Goal: Task Accomplishment & Management: Use online tool/utility

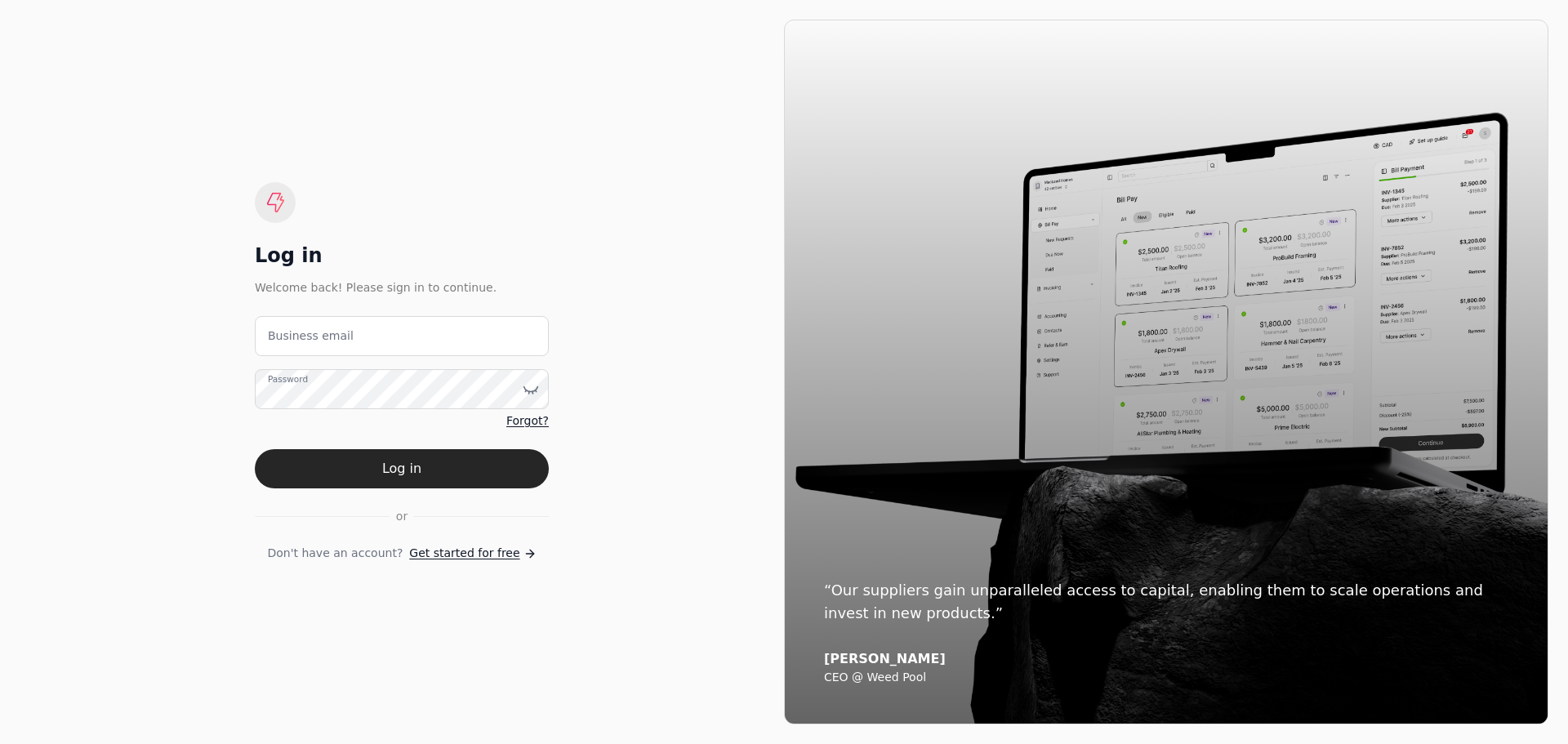
click at [307, 342] on label "Business email" at bounding box center [311, 337] width 86 height 18
click at [307, 342] on email "Business email" at bounding box center [402, 337] width 294 height 40
click at [277, 344] on email "Business email" at bounding box center [402, 337] width 294 height 40
type email "[EMAIL_ADDRESS][DOMAIN_NAME]"
click at [385, 470] on button "Log in" at bounding box center [402, 469] width 294 height 39
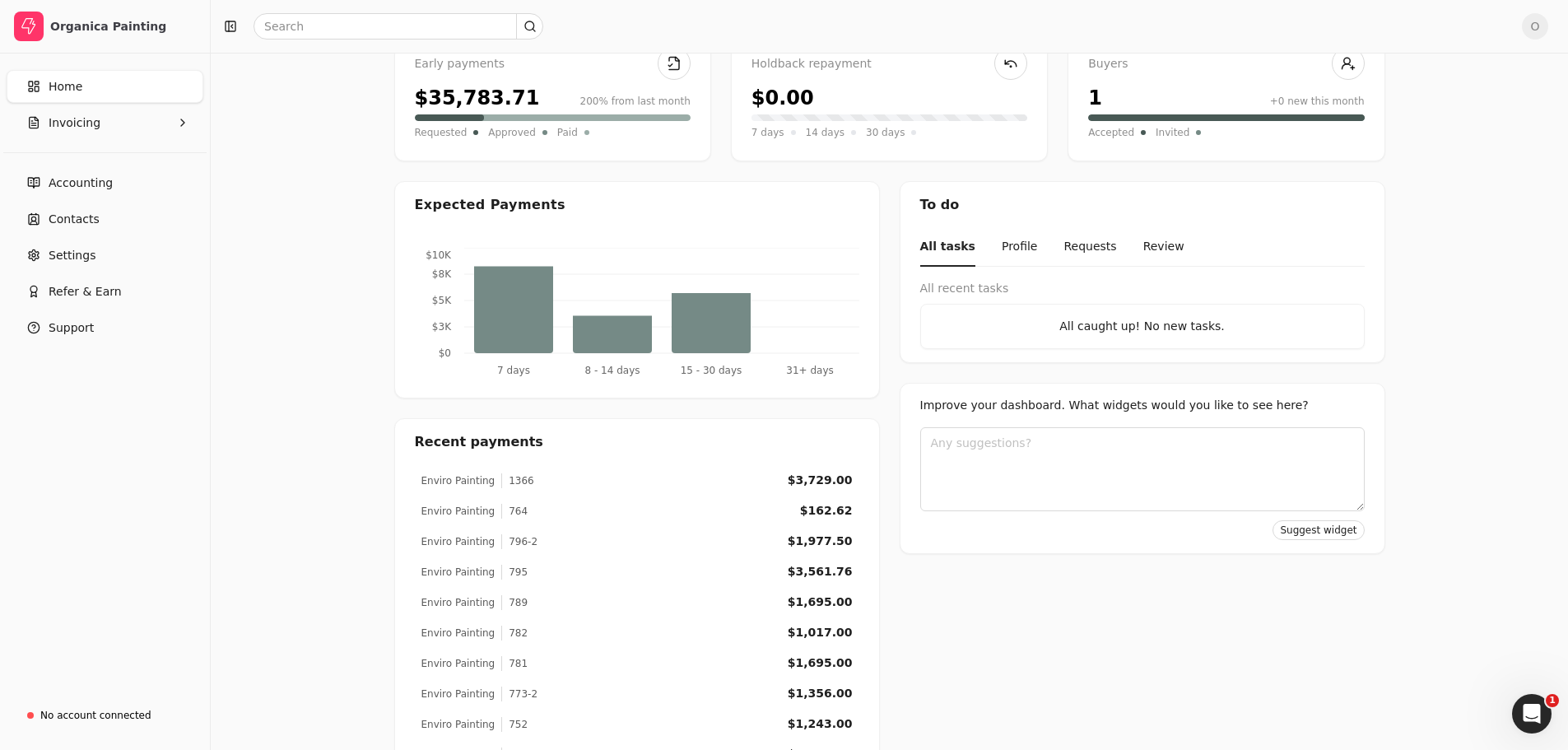
scroll to position [223, 0]
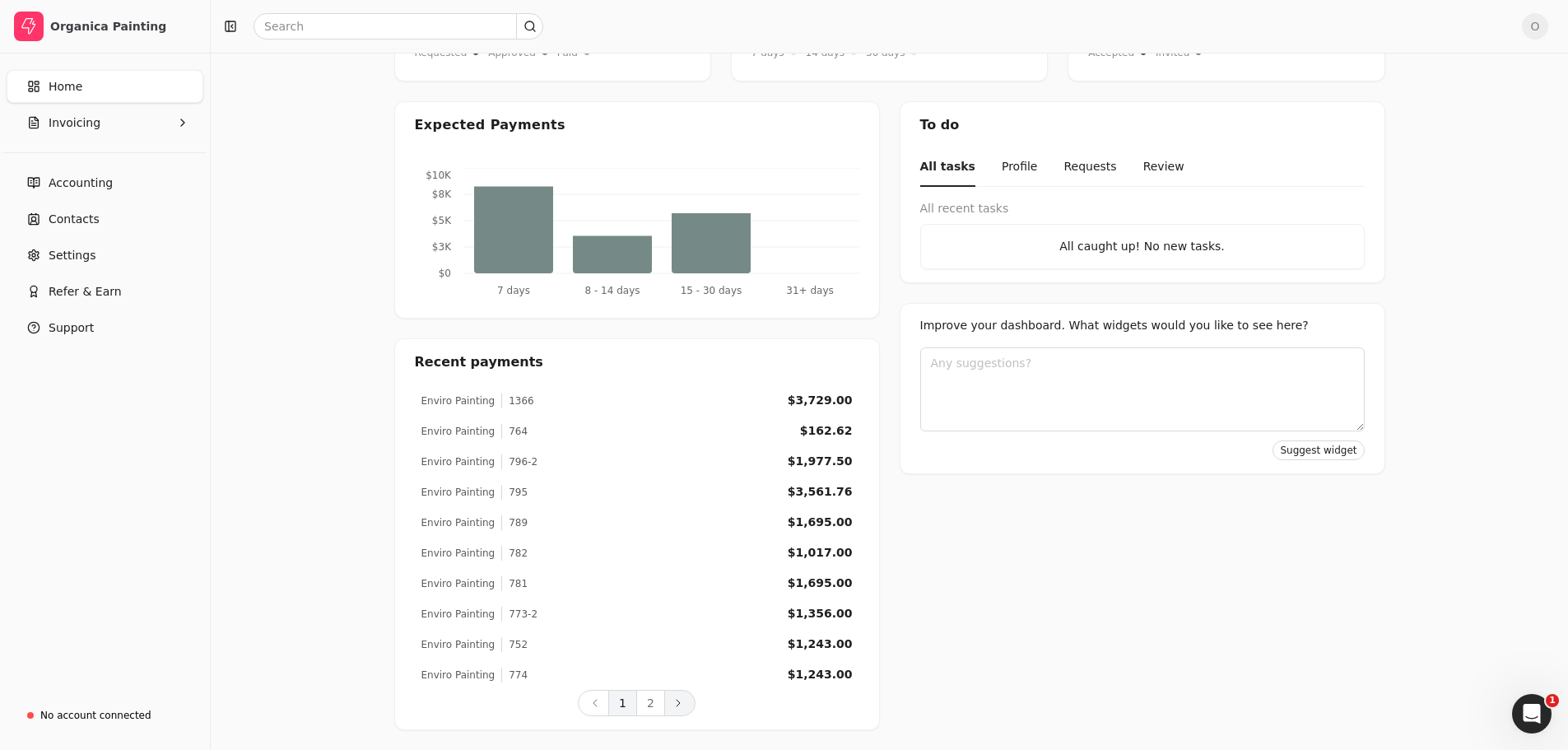
click at [674, 703] on icon at bounding box center [678, 703] width 13 height 13
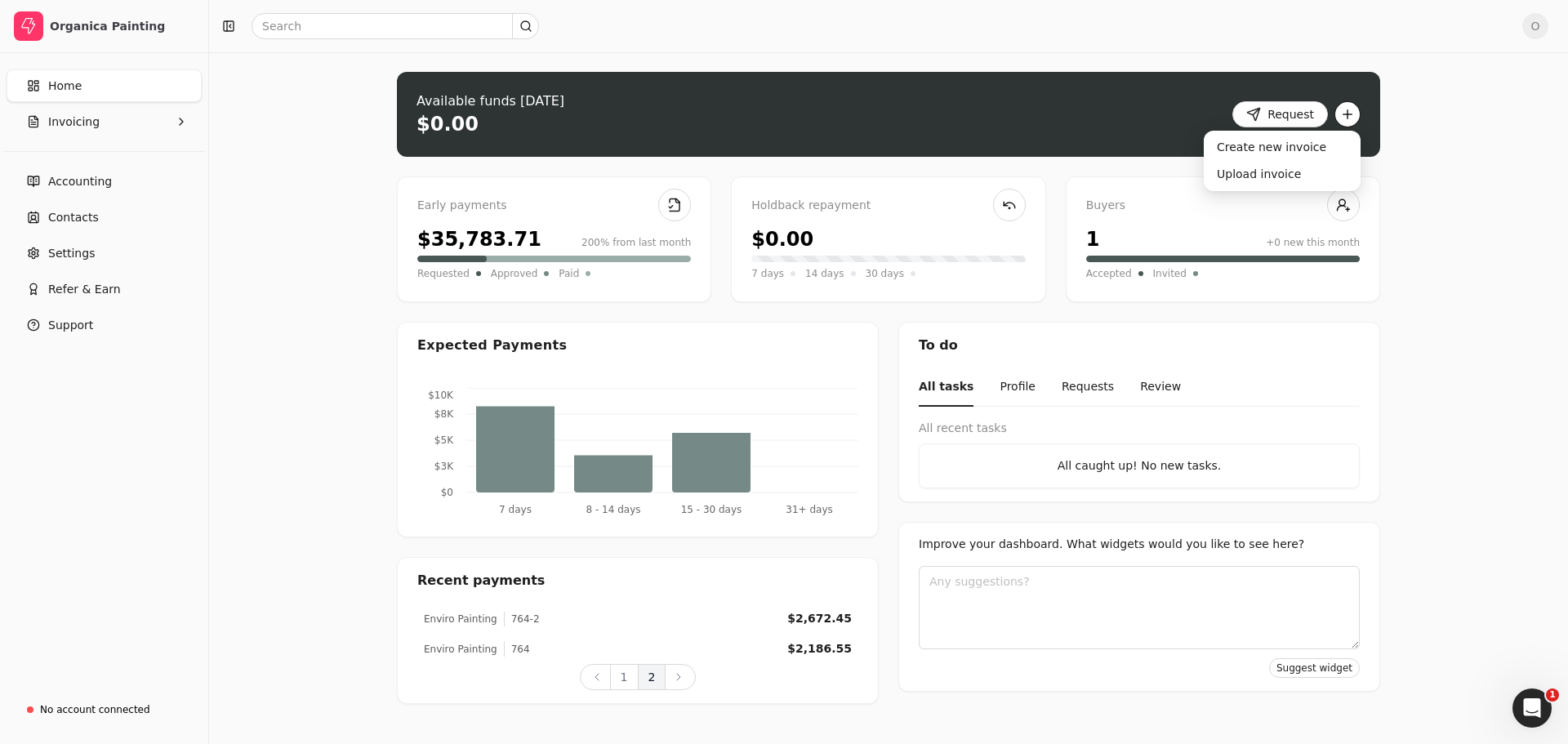
click at [1343, 111] on button "button" at bounding box center [1347, 115] width 26 height 26
click at [1283, 174] on div "Upload invoice" at bounding box center [1282, 174] width 151 height 27
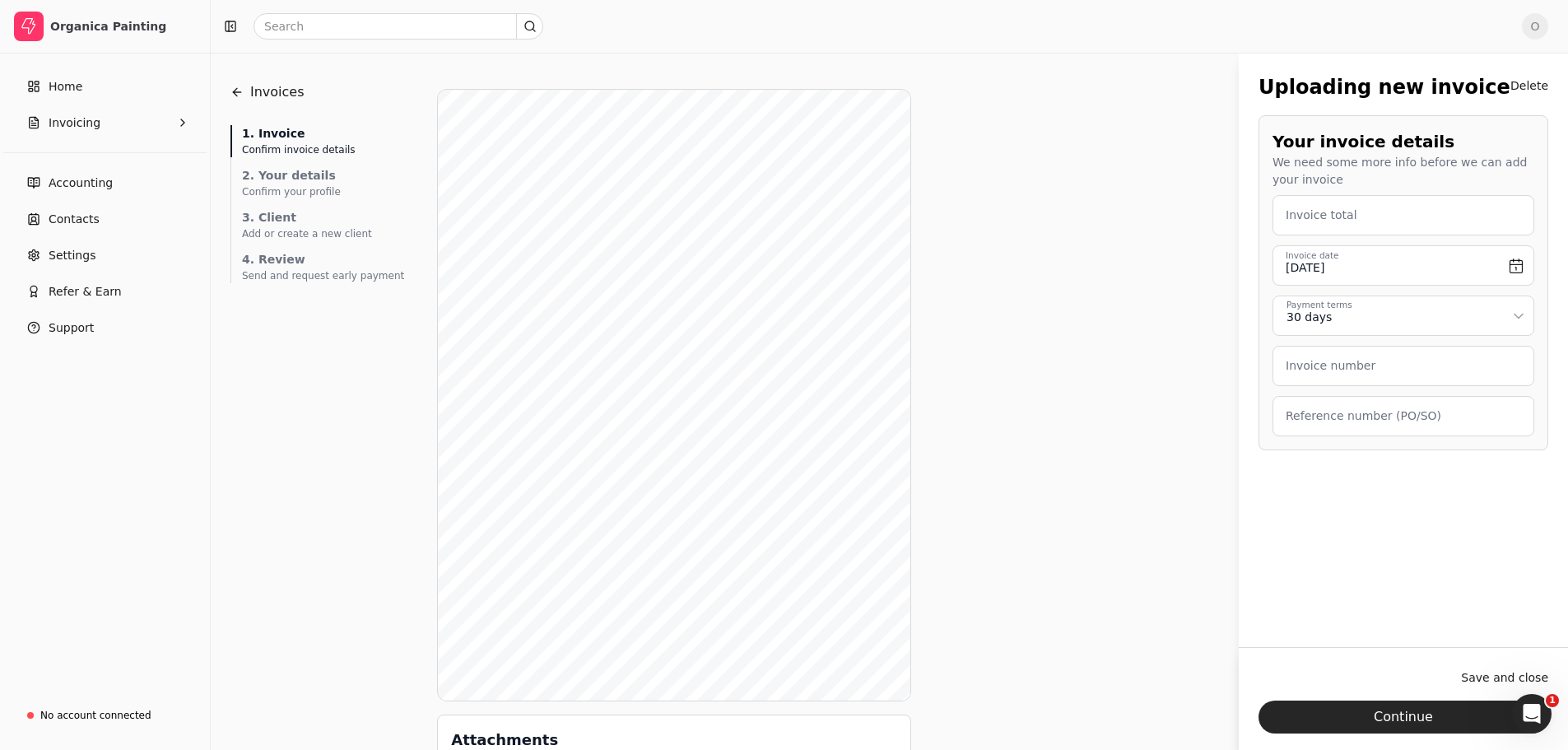
click at [1318, 219] on label "Invoice total" at bounding box center [1321, 216] width 72 height 18
click at [1318, 219] on total "Invoice total" at bounding box center [1403, 216] width 261 height 41
type total "1,977.50"
click at [1332, 365] on label "Invoice number" at bounding box center [1331, 367] width 90 height 18
click at [1332, 365] on number "Invoice number" at bounding box center [1403, 367] width 261 height 41
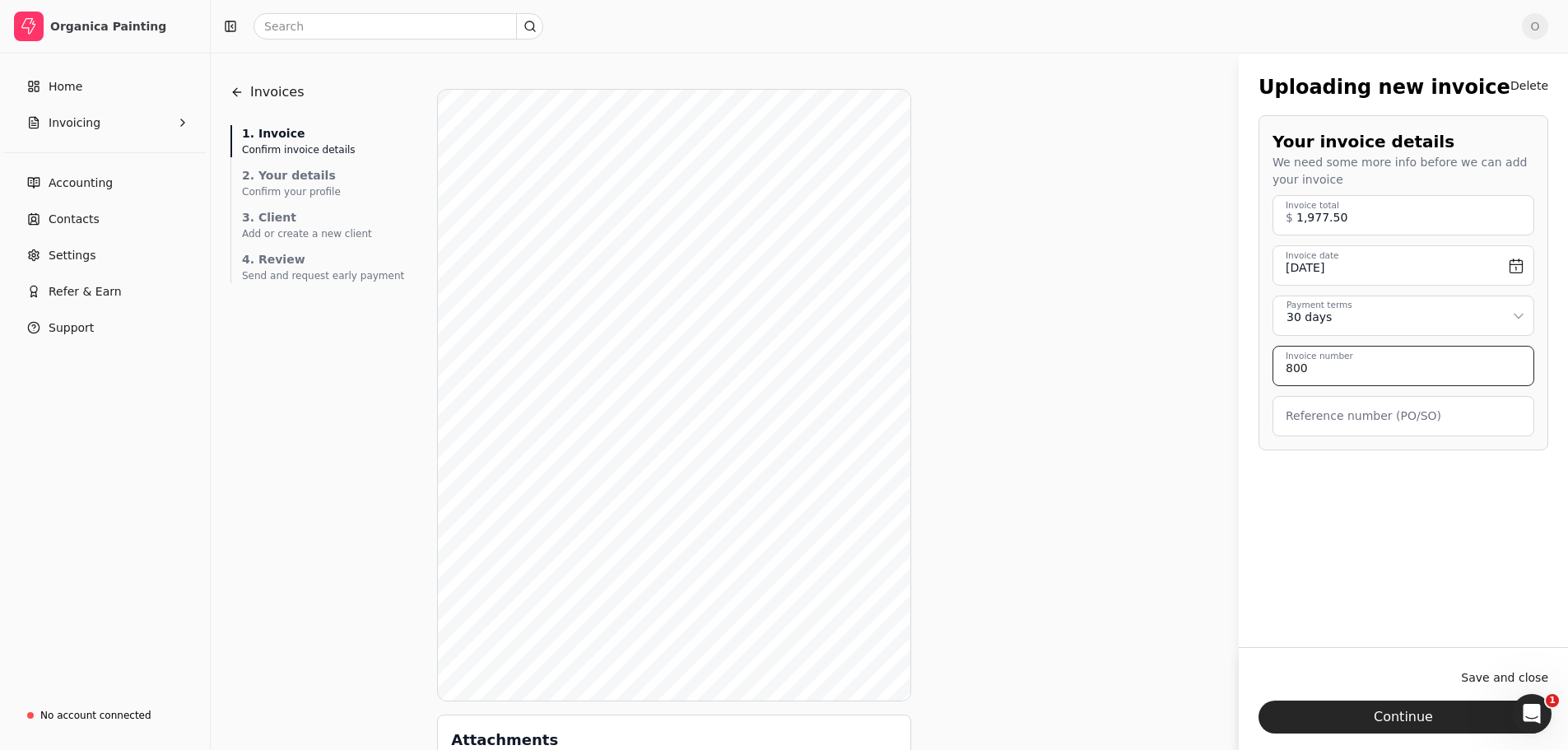
type number "800"
click at [1323, 419] on label "Reference number (PO/SO)" at bounding box center [1363, 416] width 155 height 18
click at [1323, 419] on \(PO\/SO\) "Reference number (PO/SO)" at bounding box center [1403, 416] width 261 height 41
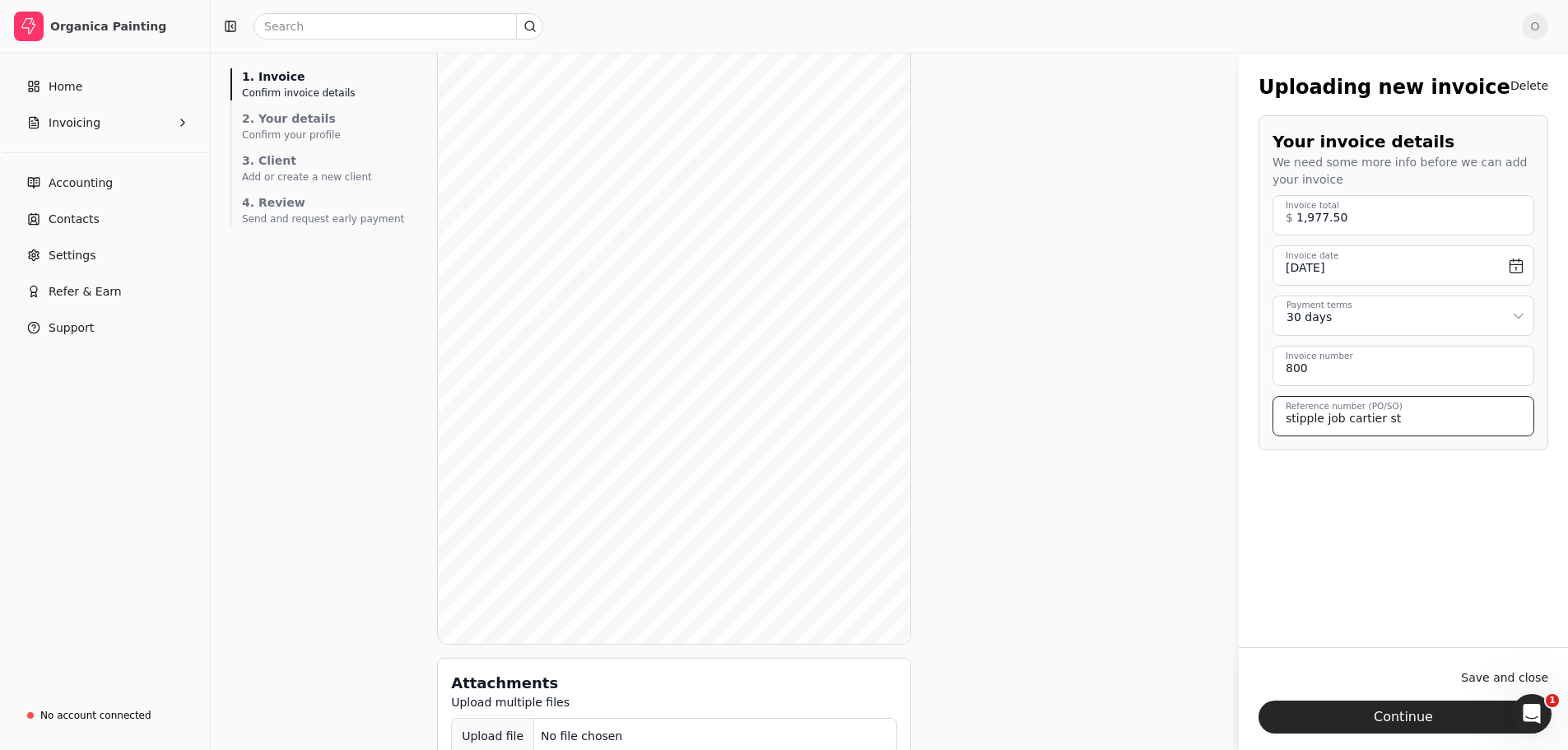
scroll to position [82, 0]
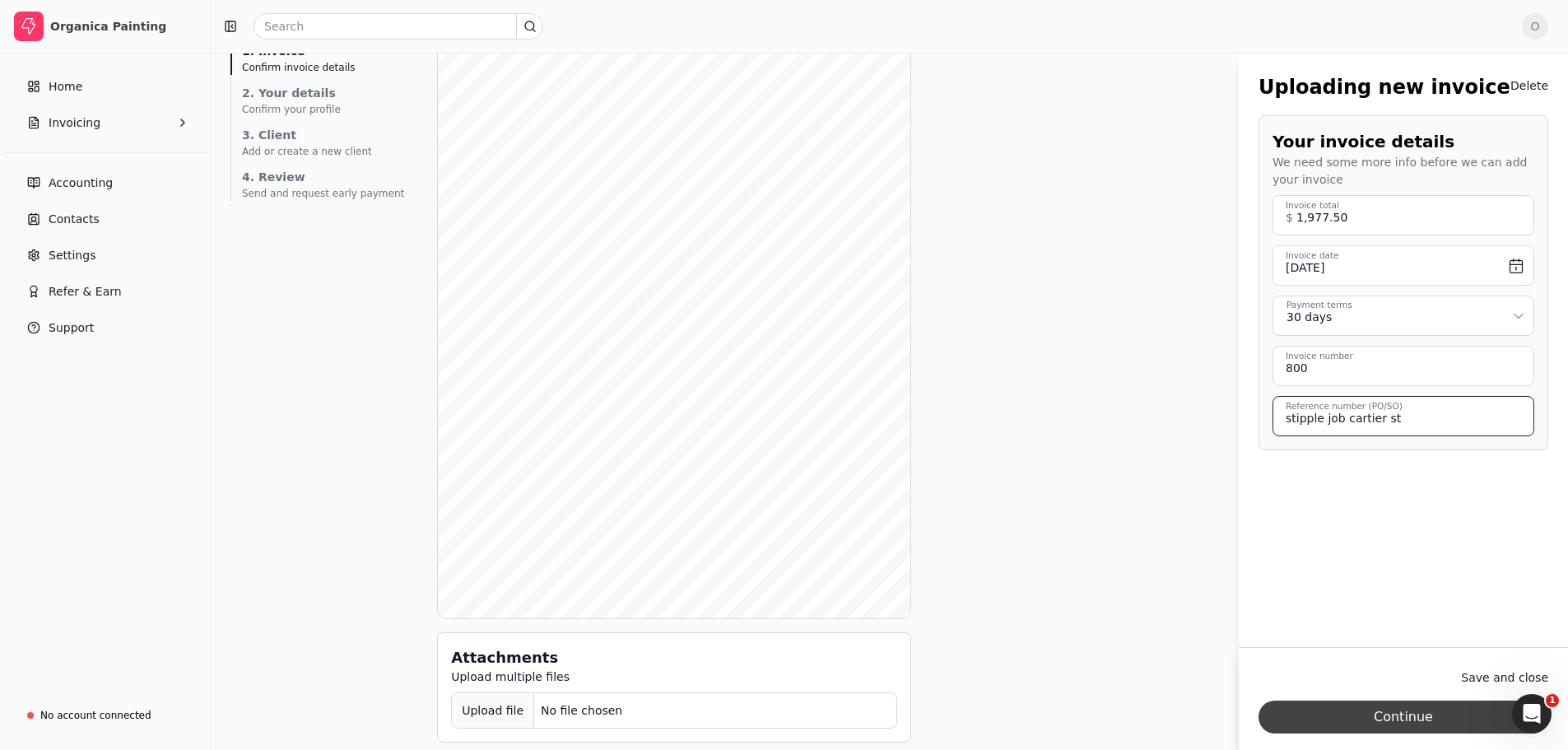
type \(PO\/SO\) "stipple job cartier st"
click at [1417, 713] on button "Continue" at bounding box center [1403, 716] width 290 height 33
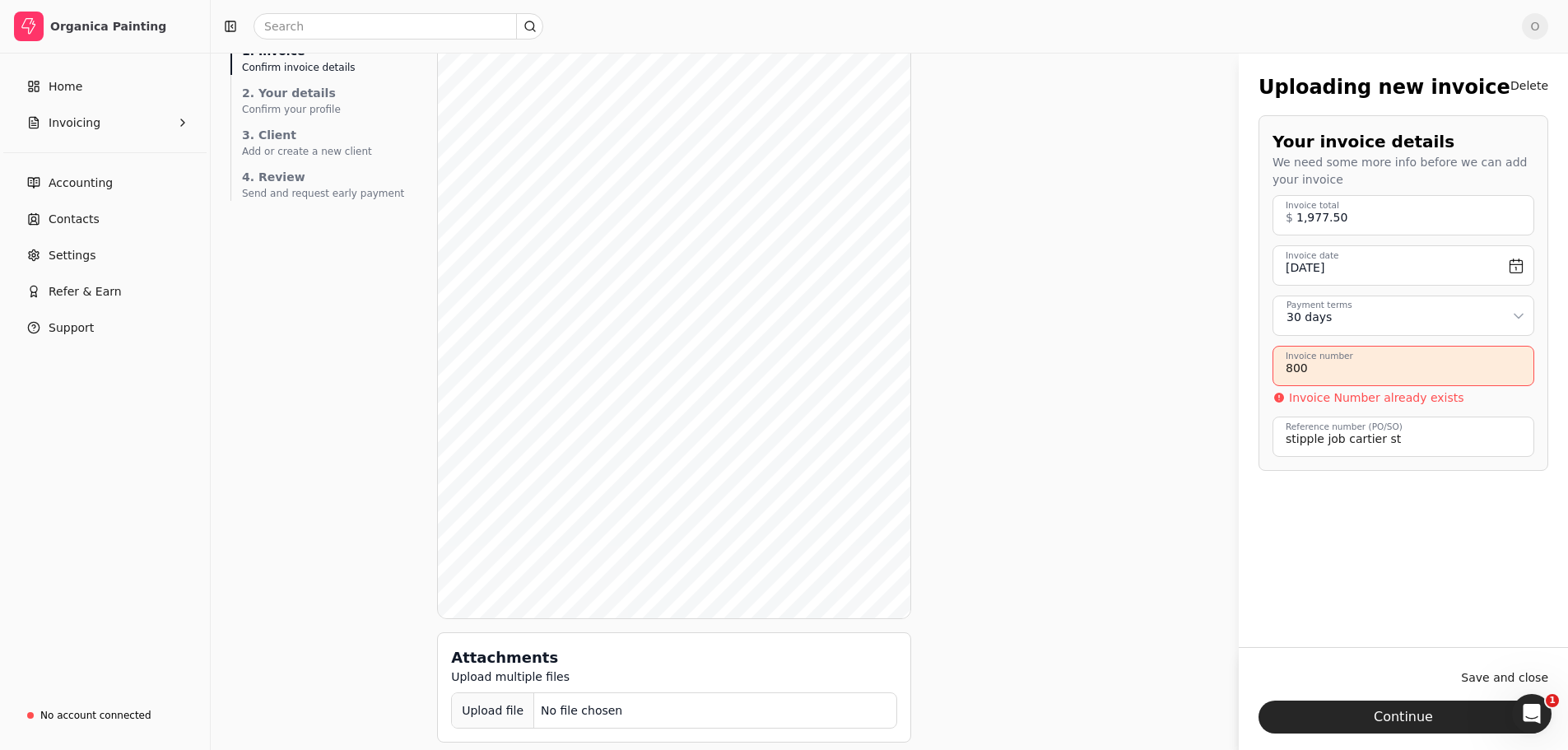
click at [1329, 370] on number "800" at bounding box center [1403, 367] width 261 height 41
type number "800 - 2"
click at [1344, 504] on div "Uploading new invoice Delete Your invoice details We need some more info before…" at bounding box center [1403, 362] width 329 height 618
click at [1431, 707] on button "Continue" at bounding box center [1403, 716] width 290 height 33
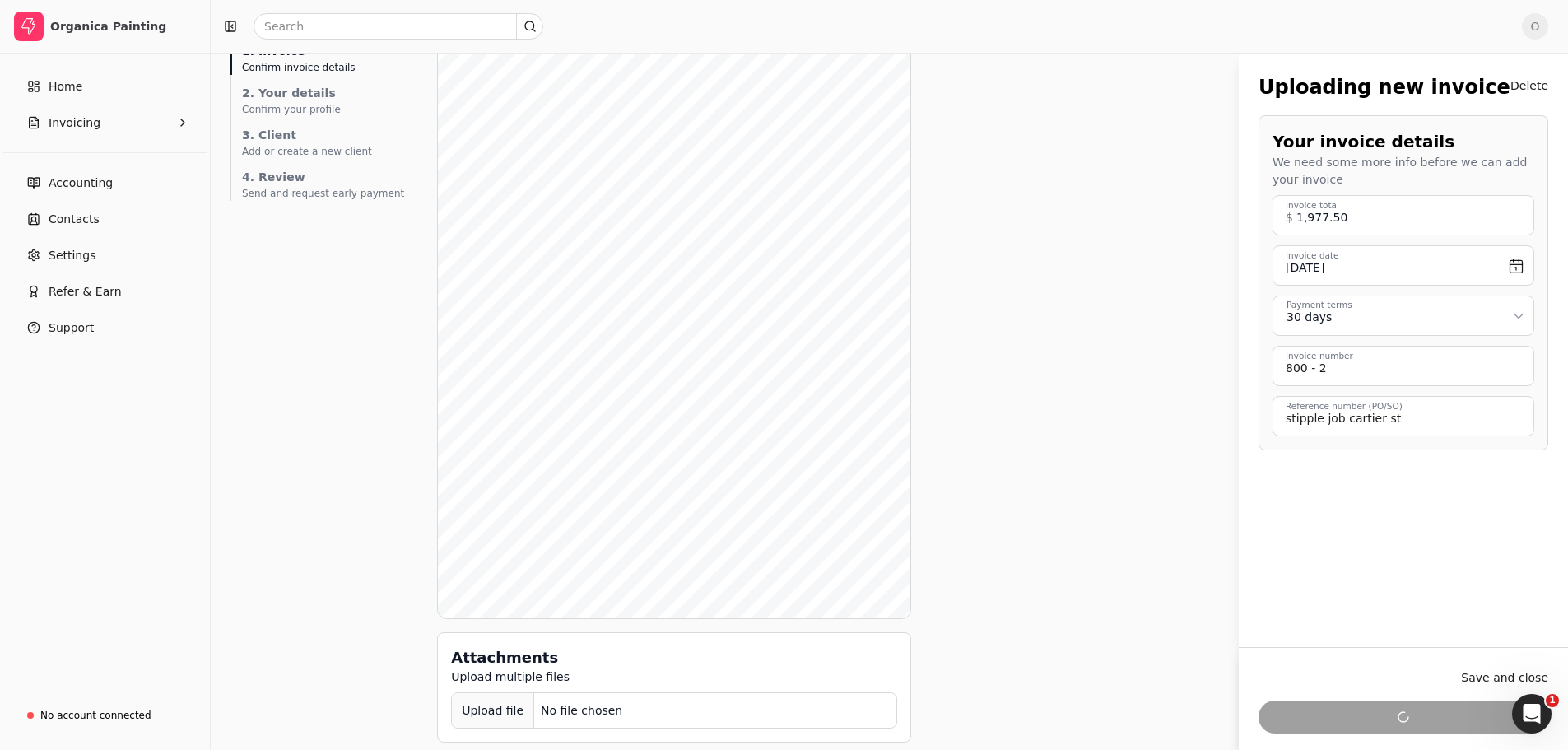
scroll to position [0, 0]
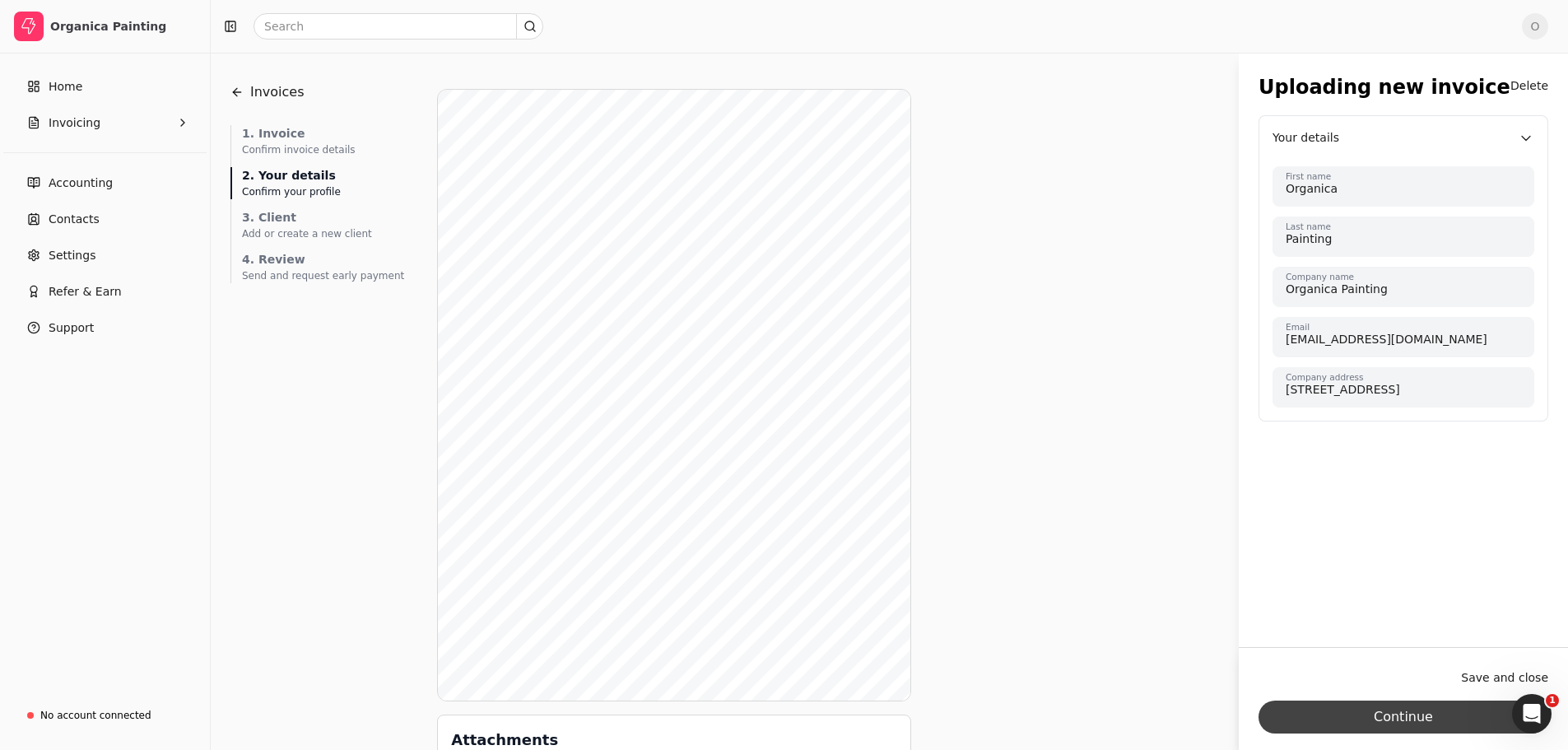
click at [1399, 711] on button "Continue" at bounding box center [1403, 716] width 290 height 33
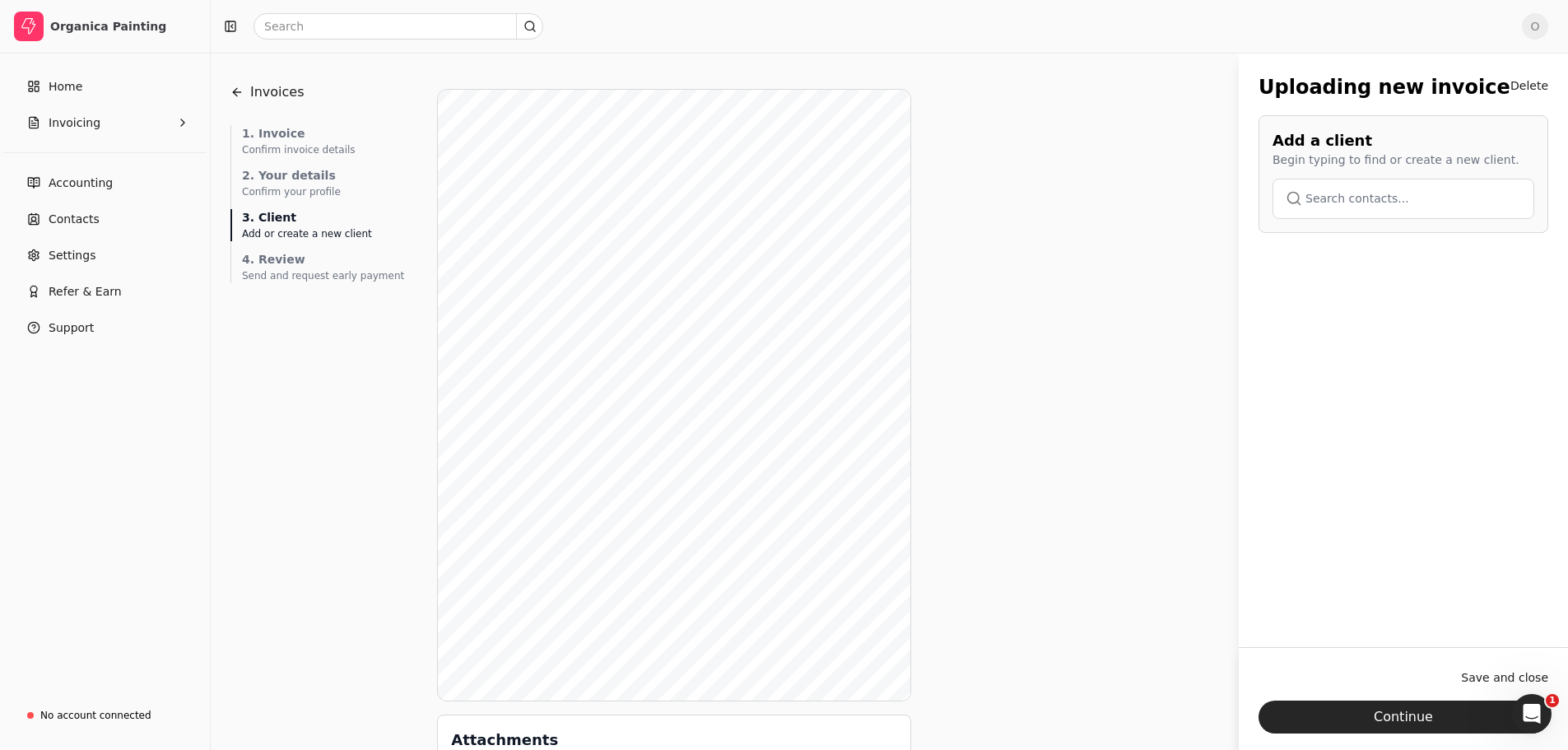
click at [1369, 193] on button "button" at bounding box center [1403, 198] width 261 height 40
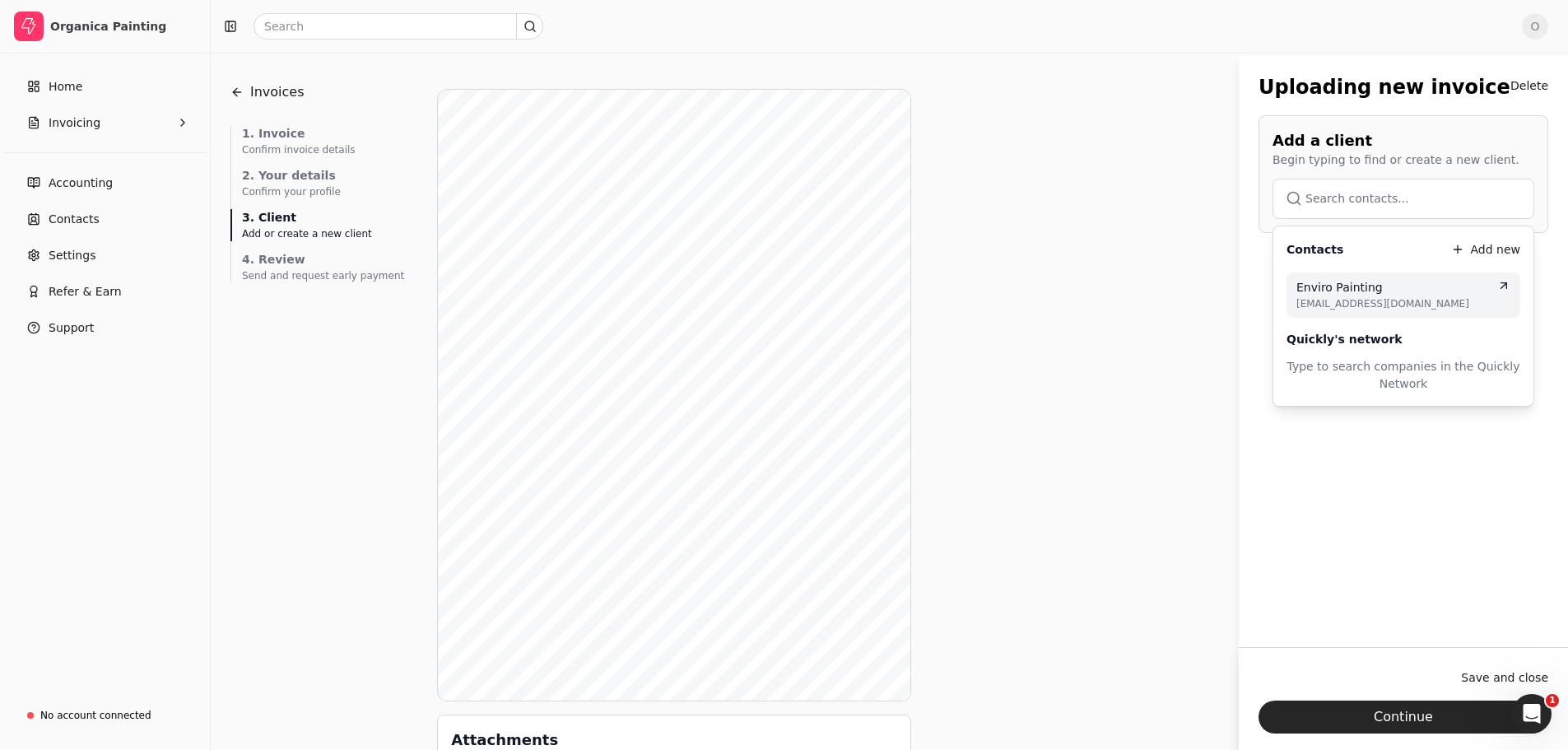
click at [1350, 298] on span "[EMAIL_ADDRESS][DOMAIN_NAME]" at bounding box center [1403, 304] width 214 height 15
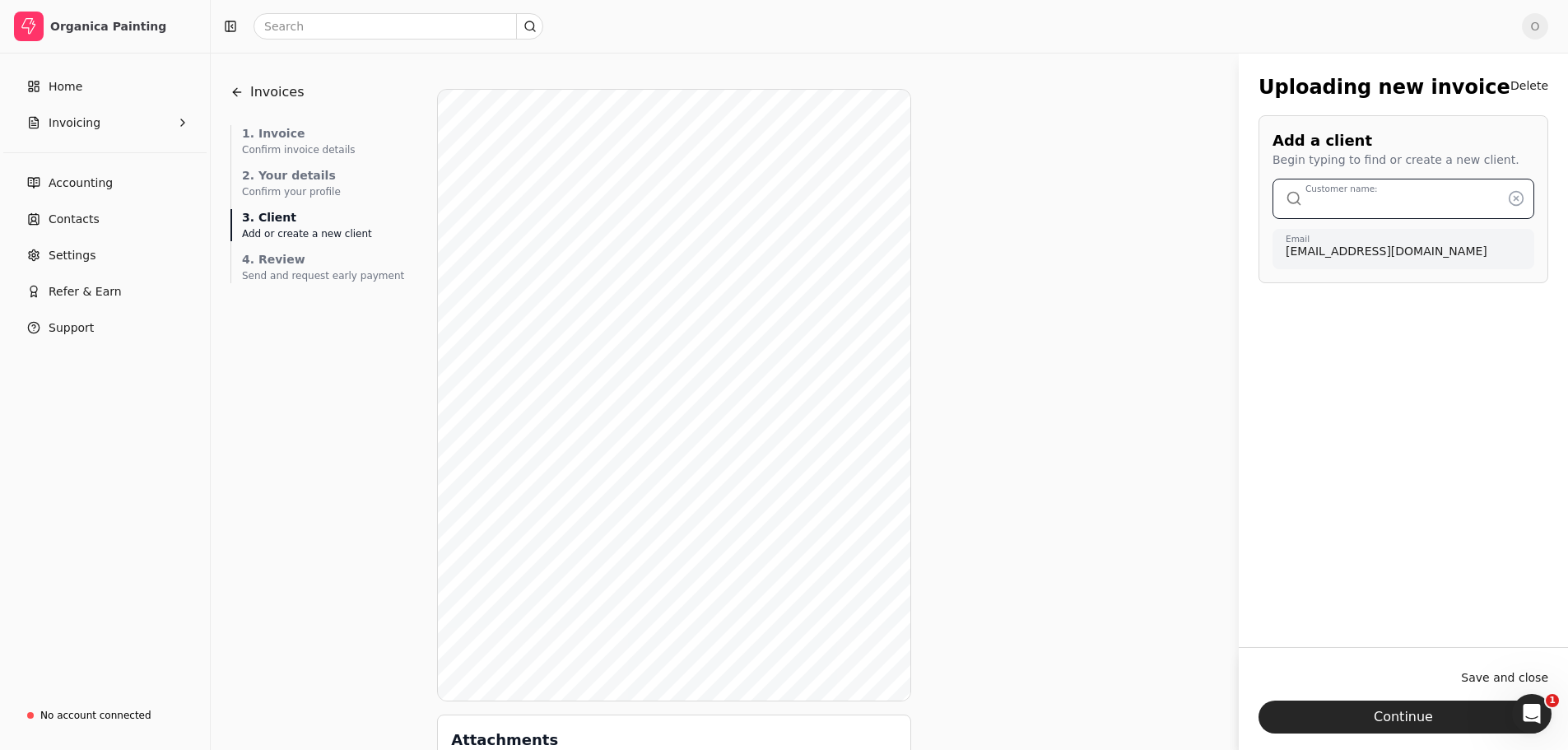
type input "Enviro Painting"
click at [1402, 712] on button "Continue" at bounding box center [1403, 716] width 290 height 33
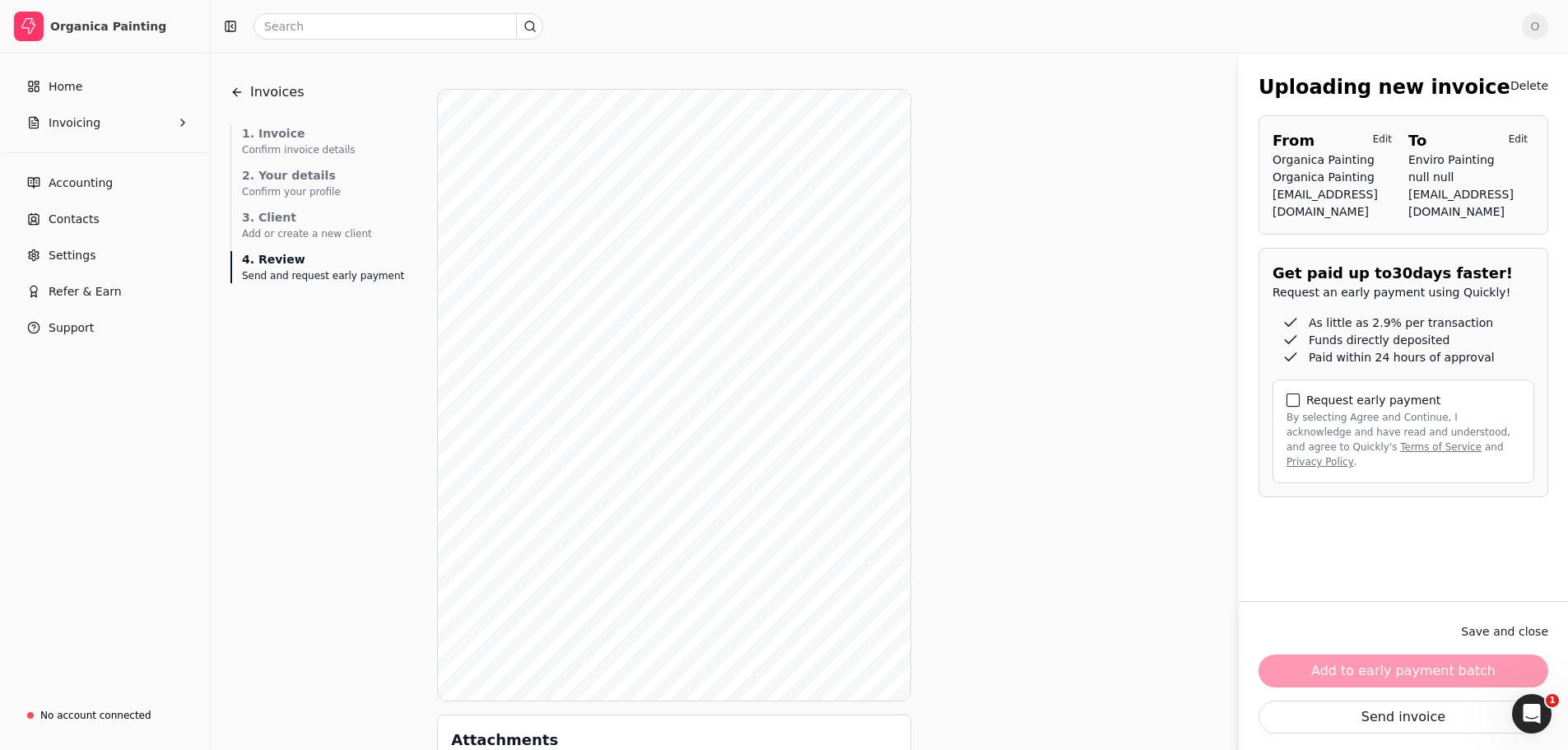
click at [1293, 406] on button "By selecting Agree and Continue, I acknowledge and have read and understood, an…" at bounding box center [1293, 400] width 13 height 13
click at [1418, 667] on button "Add to early payment batch" at bounding box center [1403, 670] width 290 height 33
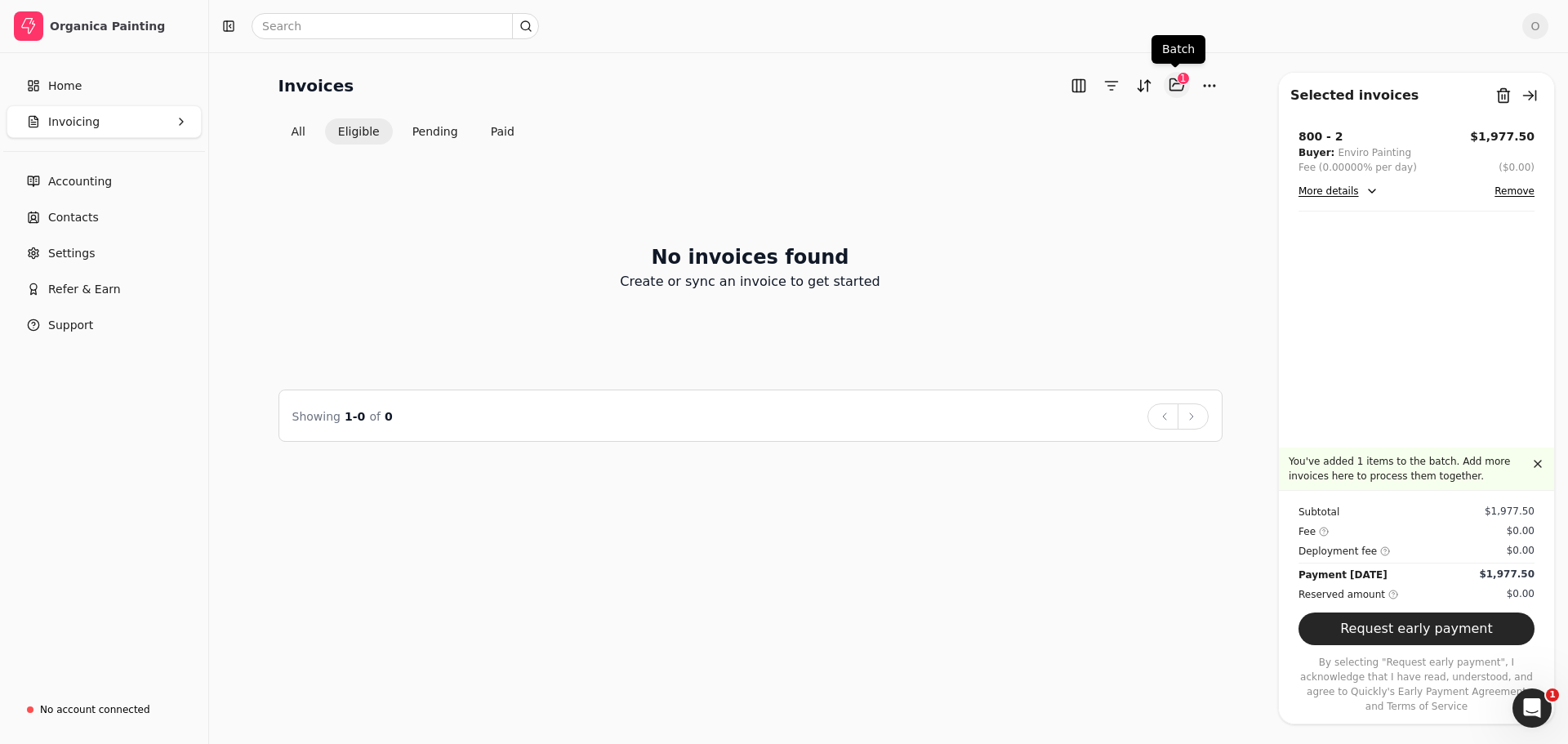
click at [1174, 79] on button "Selected items: 1" at bounding box center [1176, 85] width 26 height 26
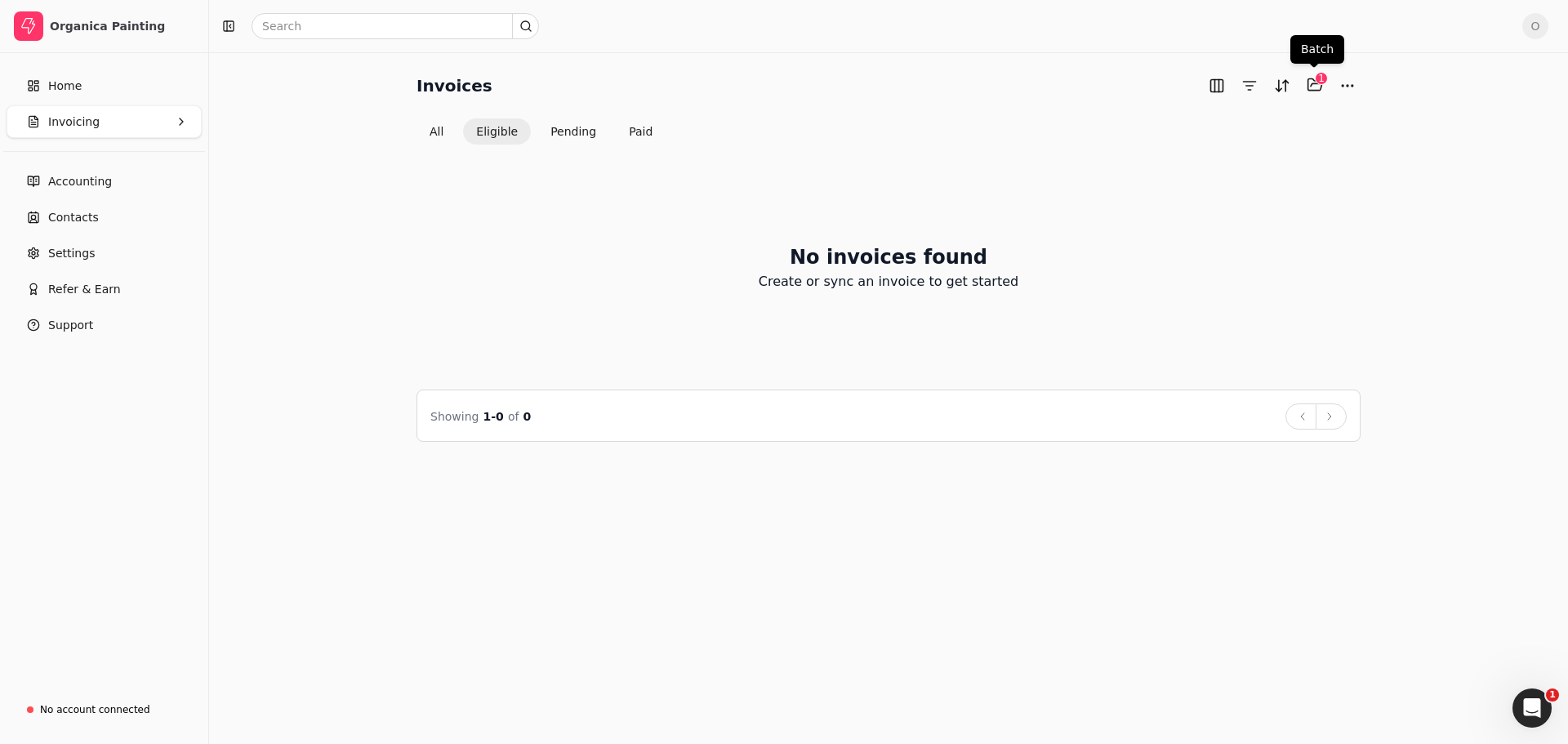
click at [1321, 81] on div "1" at bounding box center [1321, 78] width 13 height 13
click at [76, 78] on span "Home" at bounding box center [65, 87] width 33 height 18
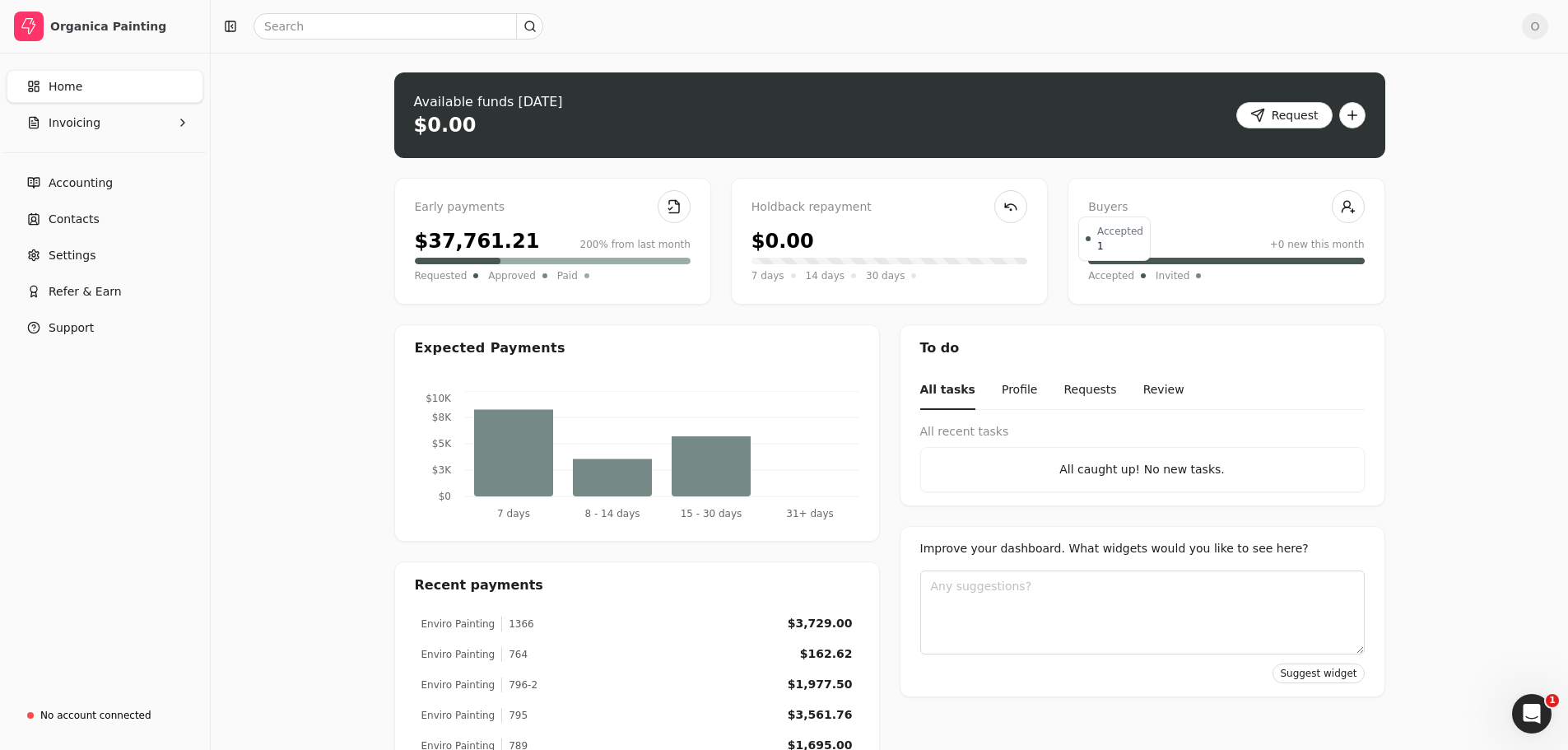
click at [1107, 274] on span "Accepted" at bounding box center [1111, 276] width 46 height 17
click at [1318, 227] on div "1 +0 new this month" at bounding box center [1225, 241] width 275 height 30
click at [1176, 211] on div "Buyers" at bounding box center [1225, 208] width 275 height 19
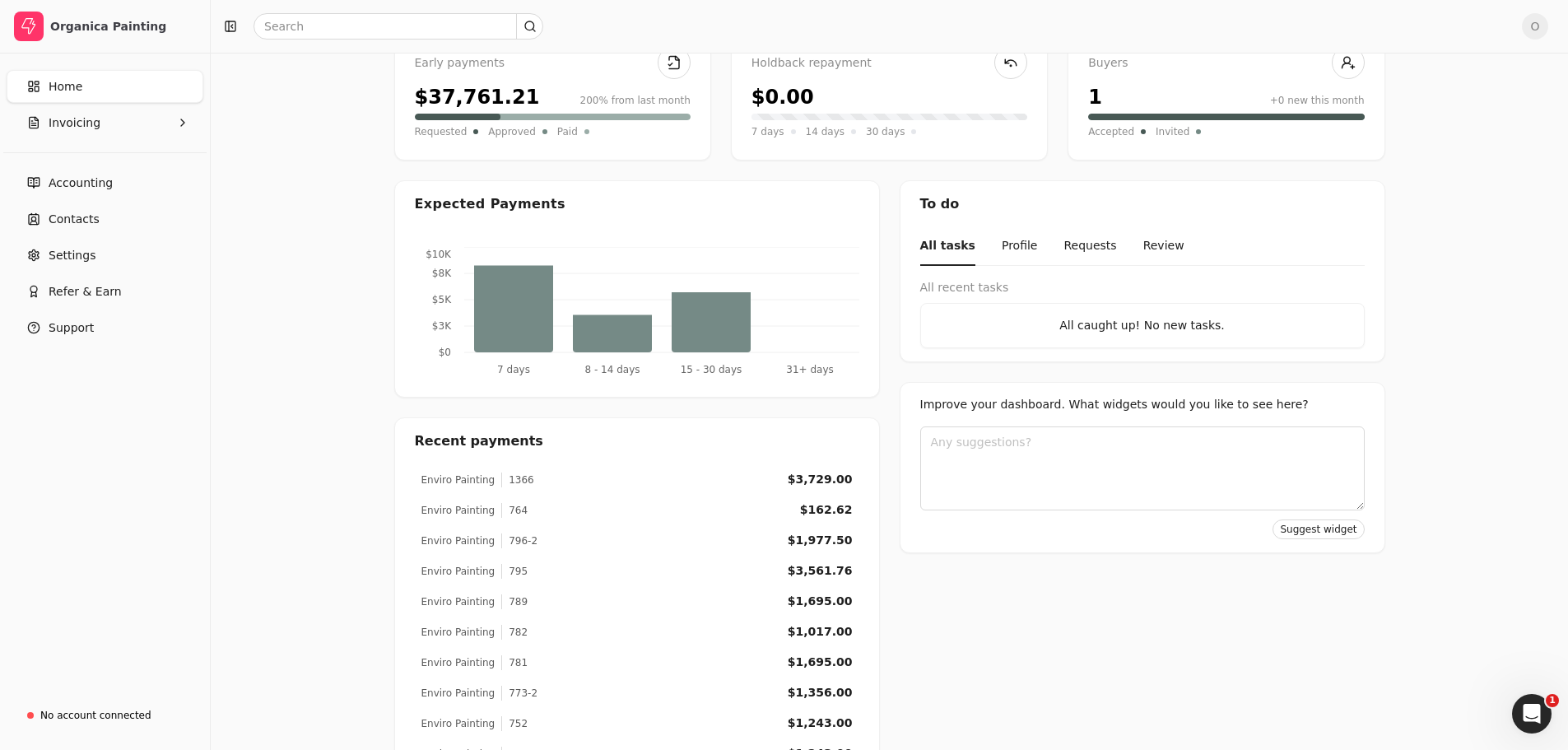
scroll to position [223, 0]
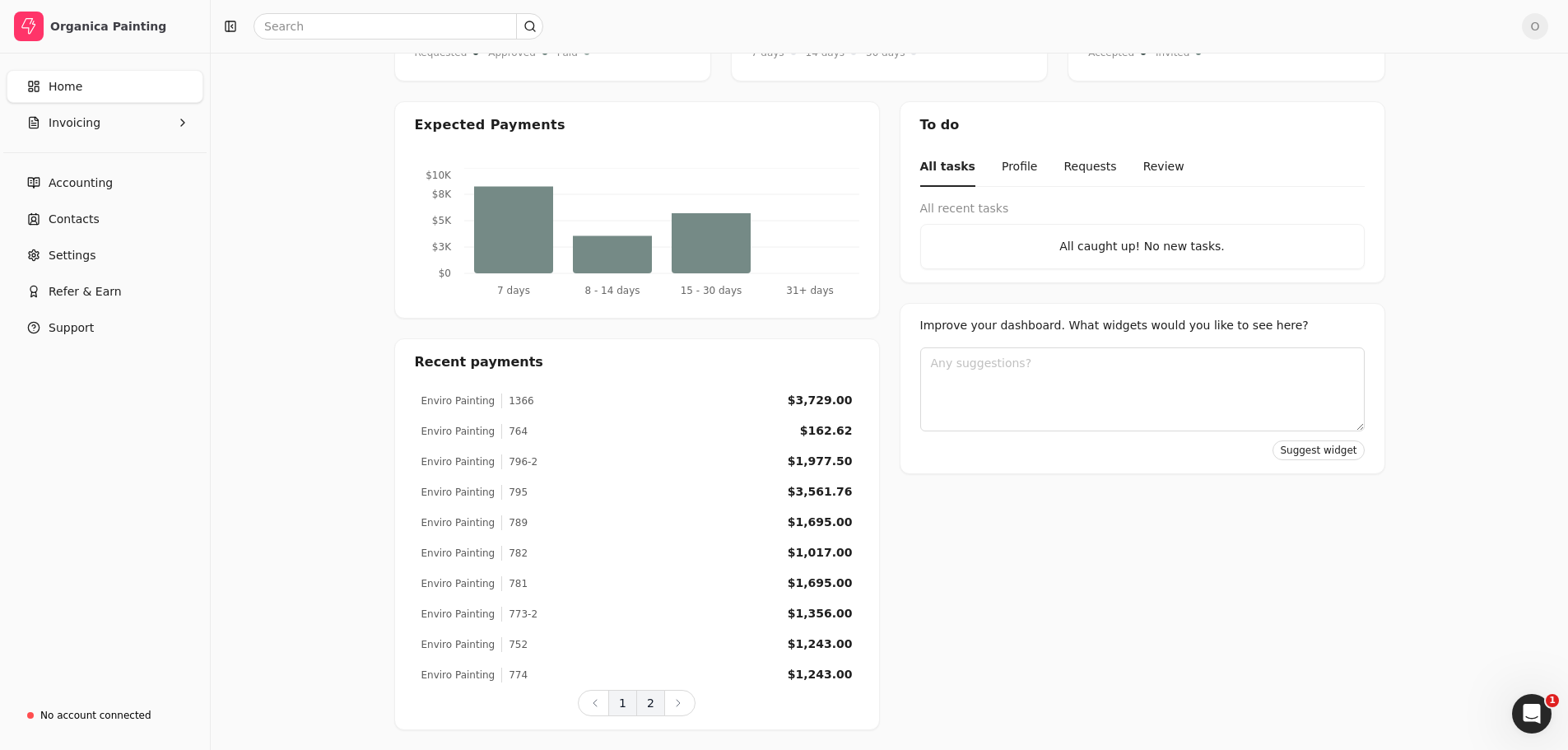
click at [651, 712] on button "2" at bounding box center [651, 703] width 29 height 27
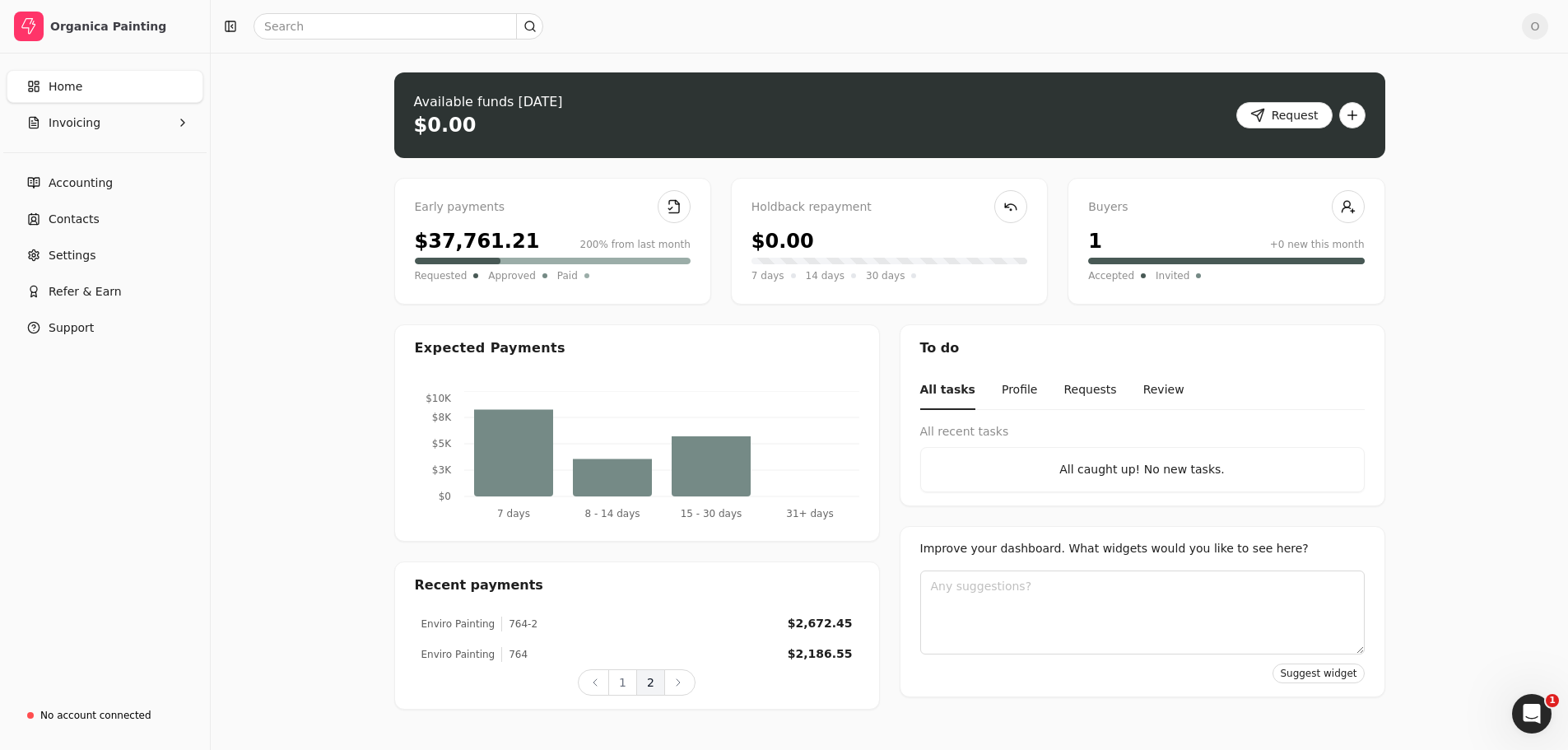
scroll to position [0, 0]
click at [575, 207] on div "Early payments" at bounding box center [558, 208] width 275 height 19
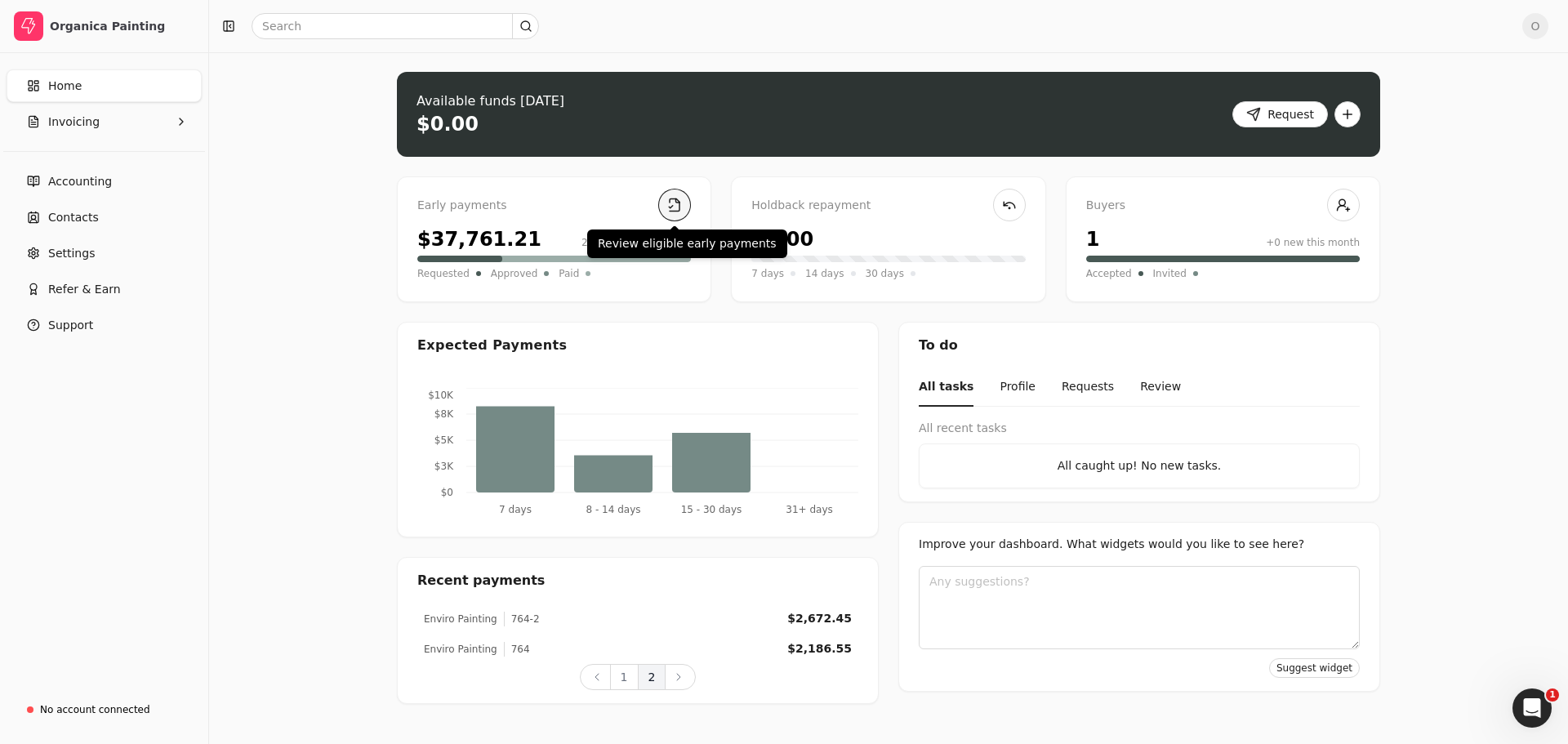
click at [681, 198] on link at bounding box center [674, 204] width 32 height 32
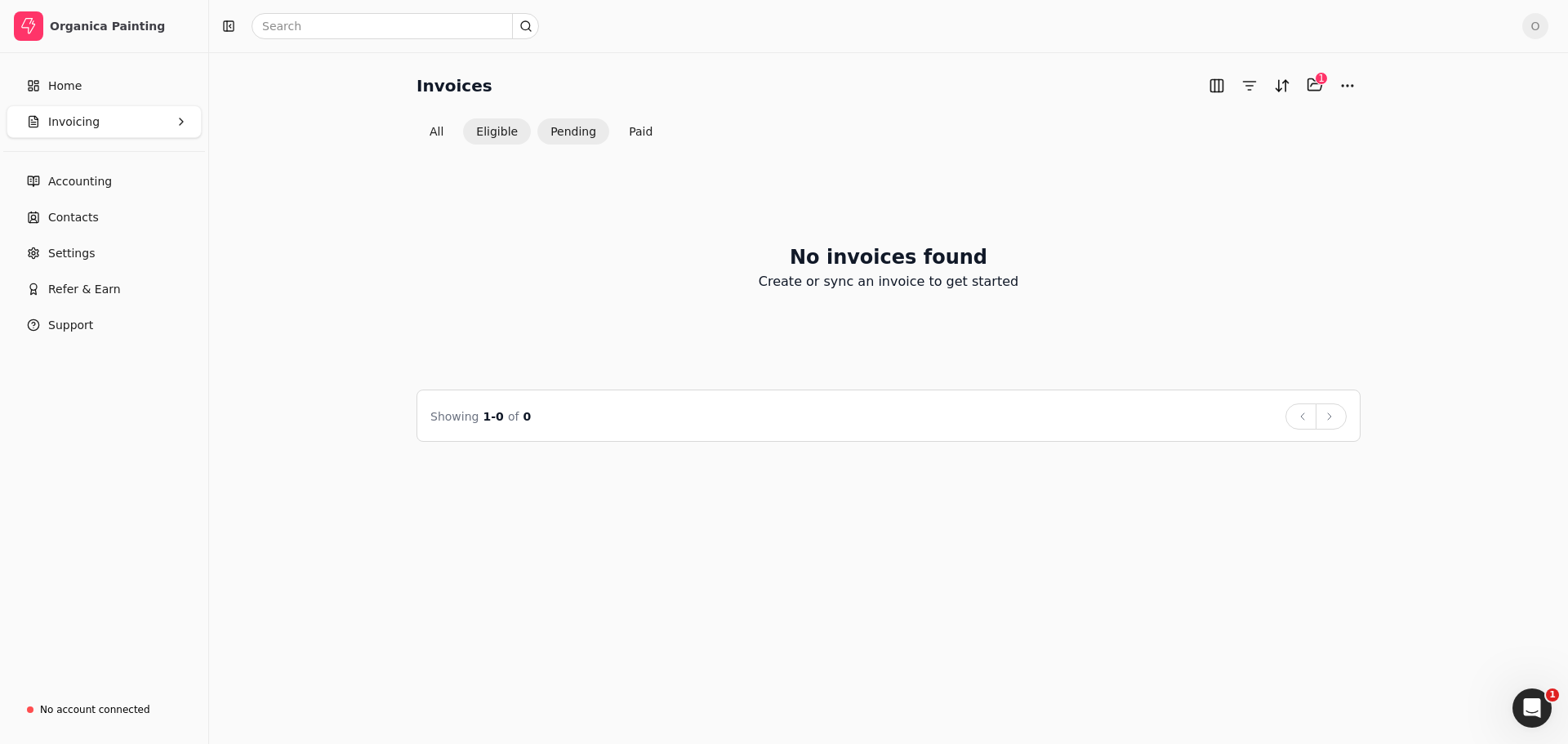
click at [570, 136] on button "Pending" at bounding box center [573, 131] width 72 height 26
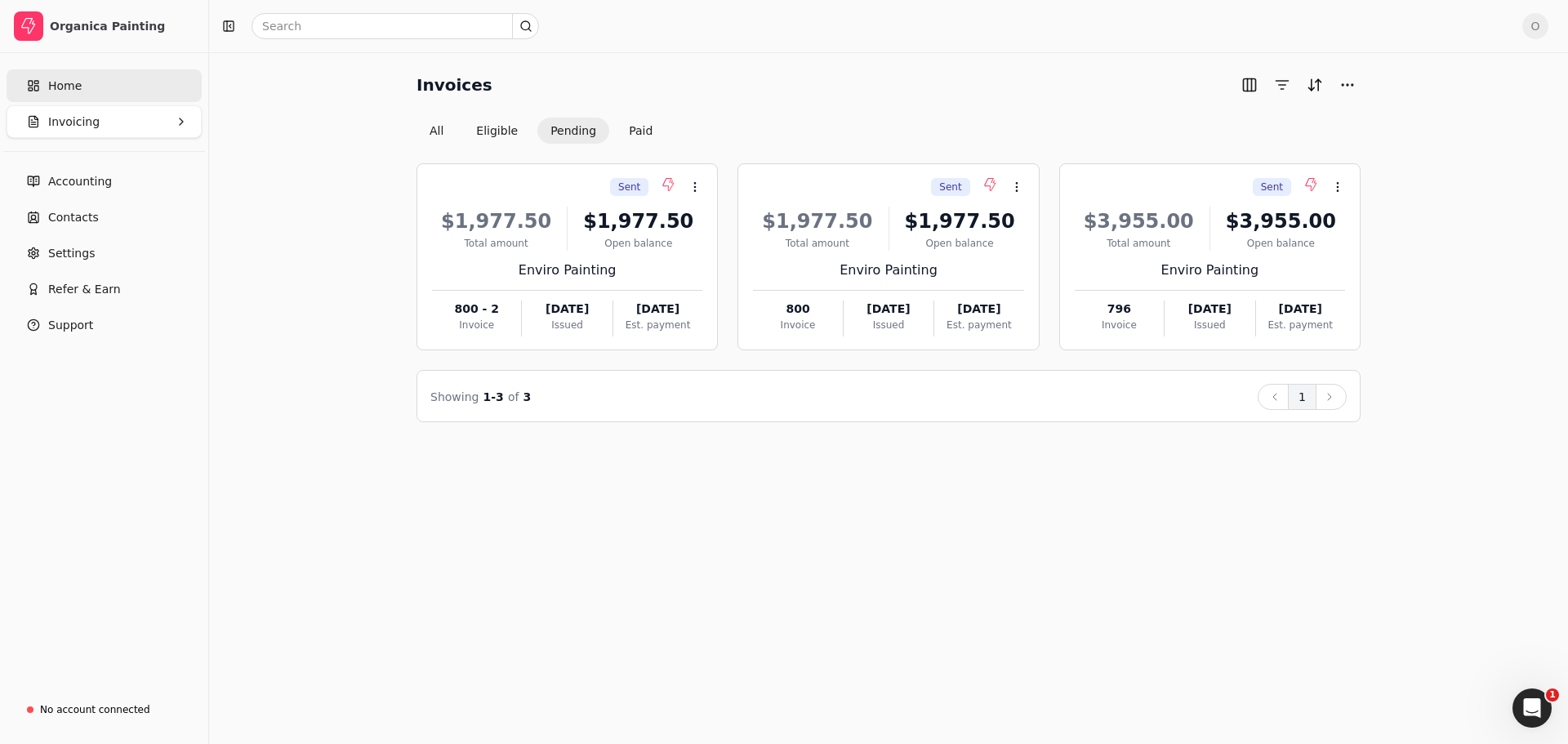
click at [78, 88] on span "Home" at bounding box center [65, 87] width 33 height 18
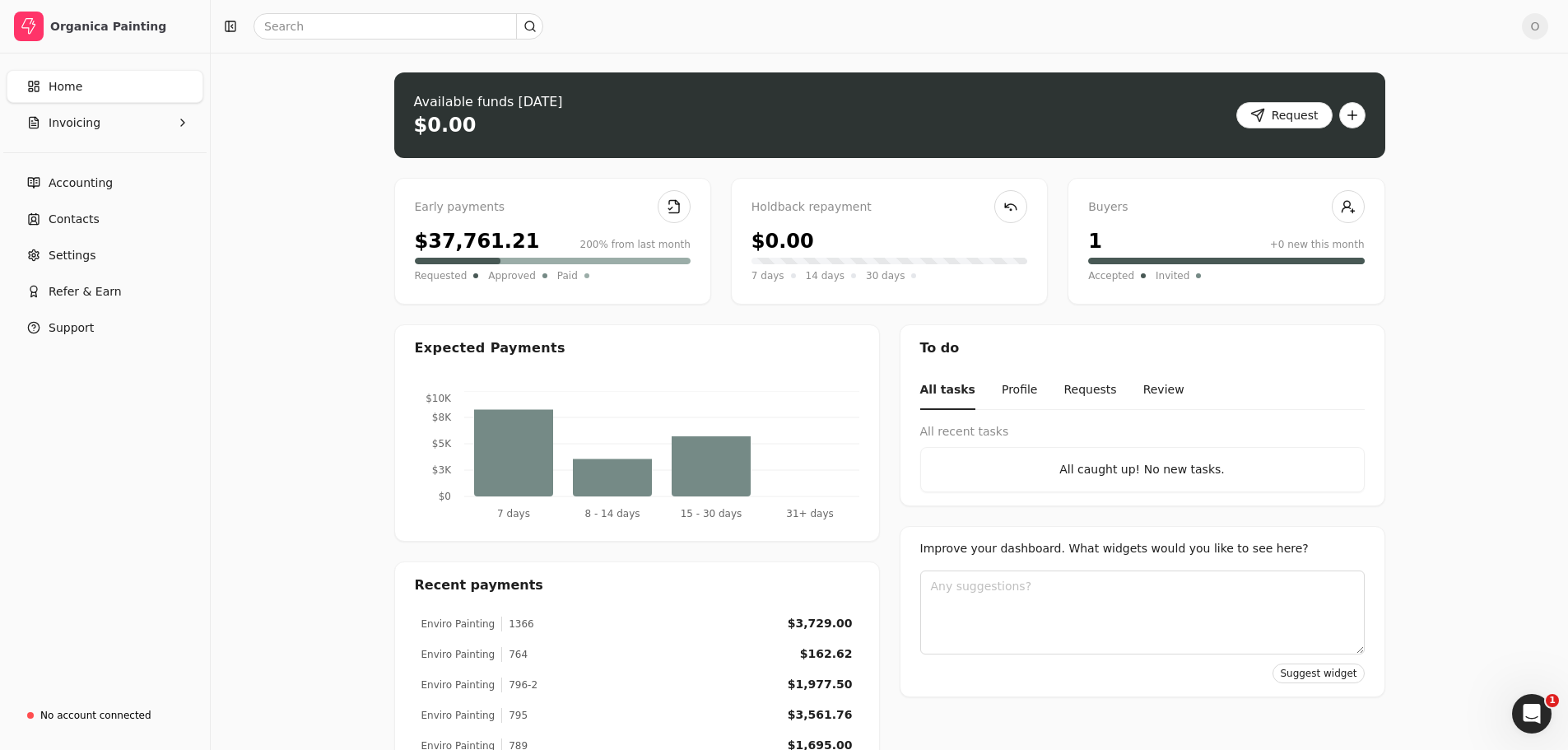
click at [1459, 118] on div "Upload file: Drag your invoice here to upload or browse for files Available fun…" at bounding box center [889, 513] width 1357 height 920
